Goal: Task Accomplishment & Management: Complete application form

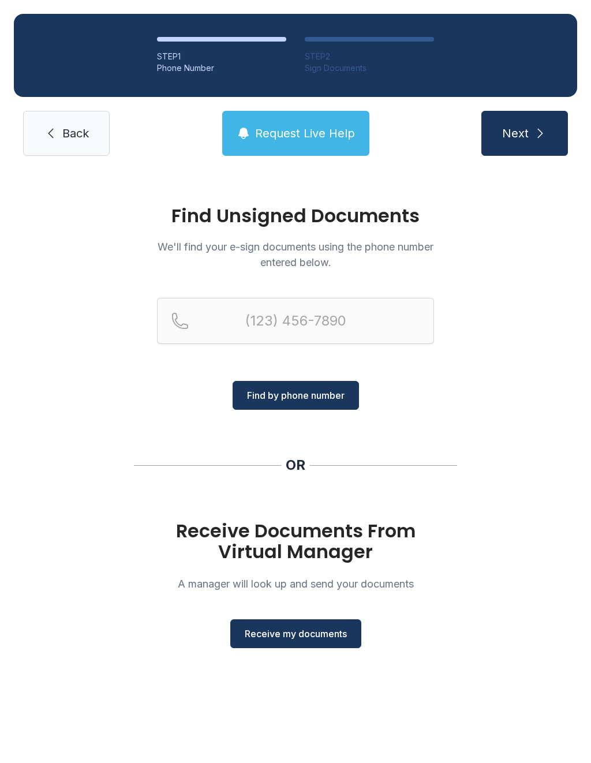
click at [309, 635] on span "Receive my documents" at bounding box center [296, 634] width 102 height 14
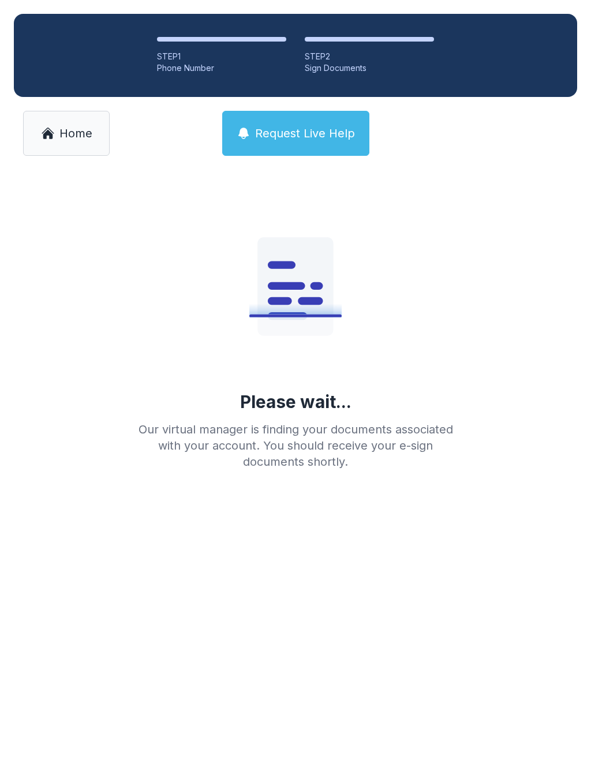
click at [96, 126] on link "Home" at bounding box center [66, 133] width 87 height 45
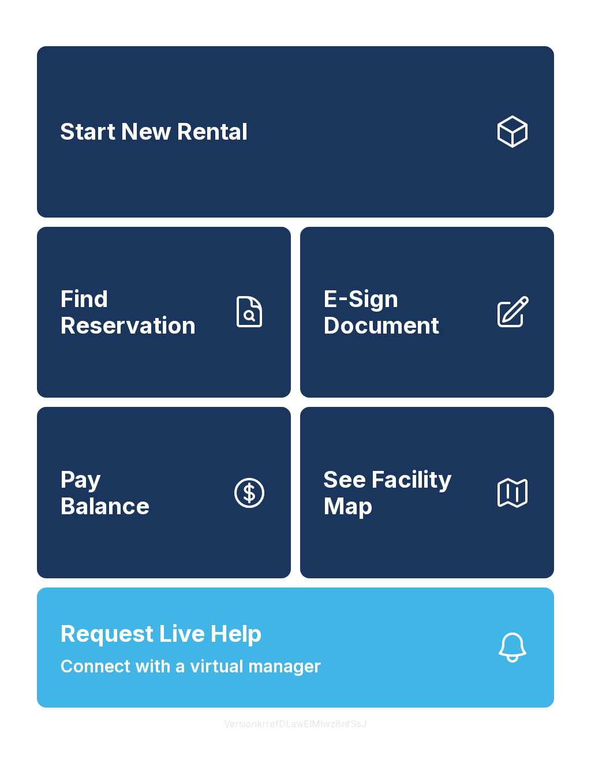
click at [423, 308] on span "E-Sign Document" at bounding box center [404, 312] width 162 height 53
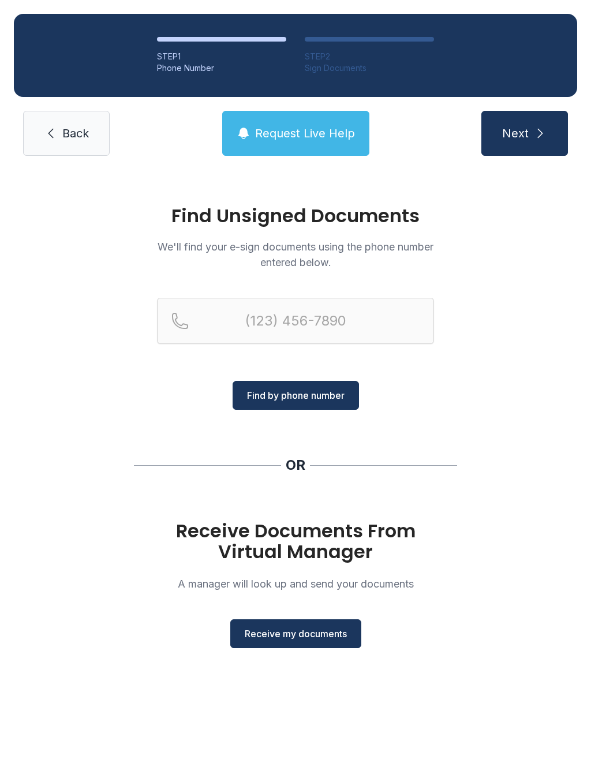
click at [308, 639] on span "Receive my documents" at bounding box center [296, 634] width 102 height 14
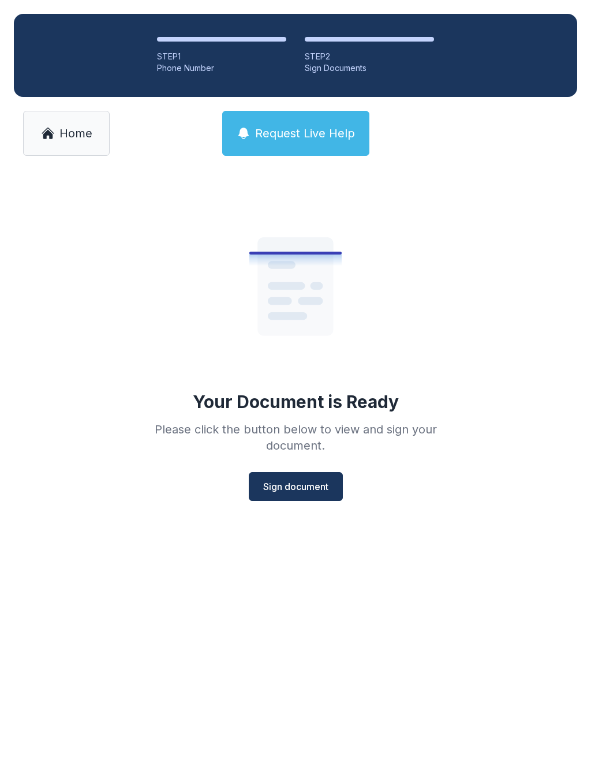
click at [317, 486] on span "Sign document" at bounding box center [295, 486] width 65 height 14
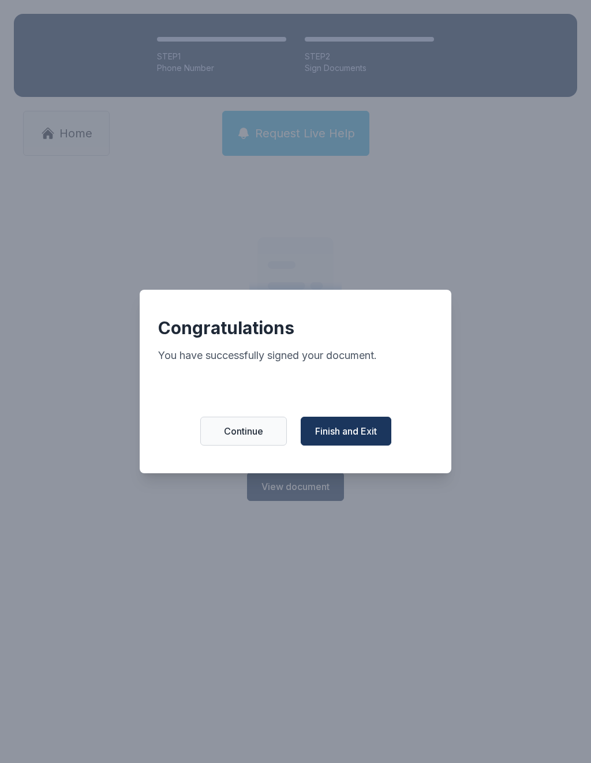
click at [348, 433] on span "Finish and Exit" at bounding box center [346, 431] width 62 height 14
